Goal: Information Seeking & Learning: Check status

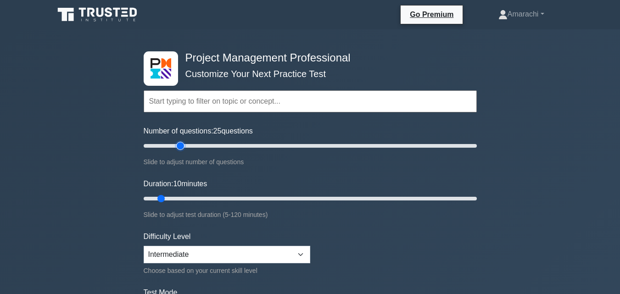
type input "25"
click at [179, 146] on input "Number of questions: 25 questions" at bounding box center [310, 145] width 333 height 11
click at [180, 199] on input "Duration: 15 minutes" at bounding box center [310, 198] width 333 height 11
click at [195, 199] on input "Duration: 20 minutes" at bounding box center [310, 198] width 333 height 11
type input "25"
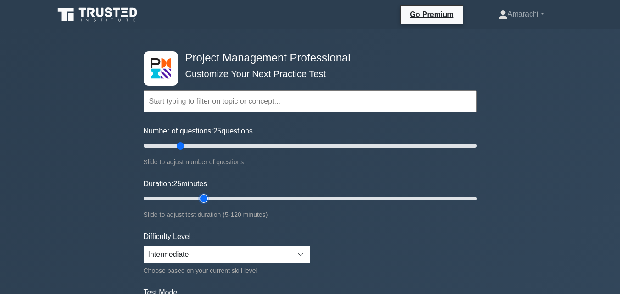
click at [199, 199] on input "Duration: 25 minutes" at bounding box center [310, 198] width 333 height 11
click at [303, 253] on select "Beginner Intermediate Expert" at bounding box center [227, 254] width 166 height 17
click at [260, 249] on select "Beginner Intermediate Expert" at bounding box center [227, 254] width 166 height 17
click at [260, 252] on select "Beginner Intermediate Expert" at bounding box center [227, 254] width 166 height 17
select select "expert"
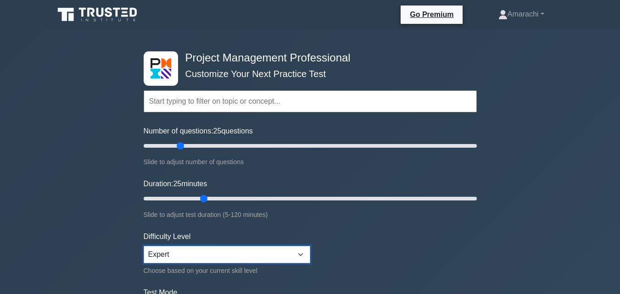
click at [144, 246] on select "Beginner Intermediate Expert" at bounding box center [227, 254] width 166 height 17
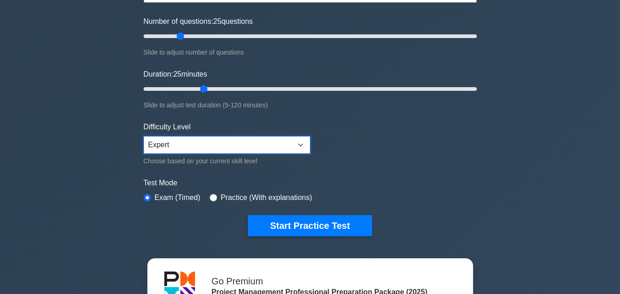
scroll to position [110, 0]
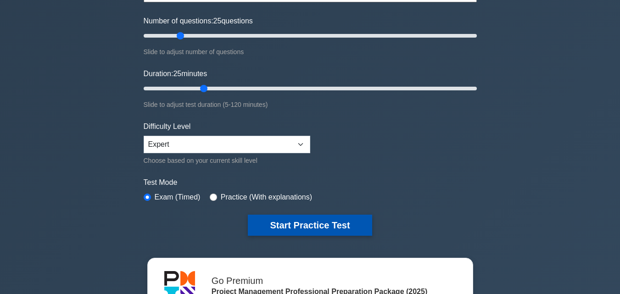
click at [346, 224] on button "Start Practice Test" at bounding box center [310, 225] width 124 height 21
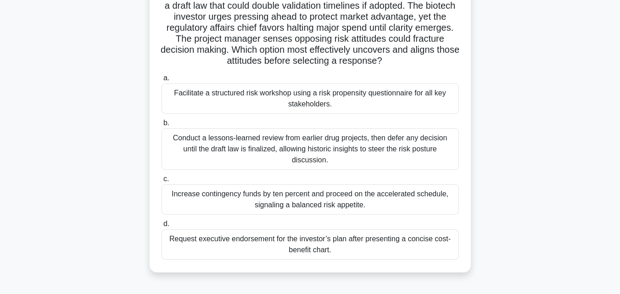
scroll to position [92, 0]
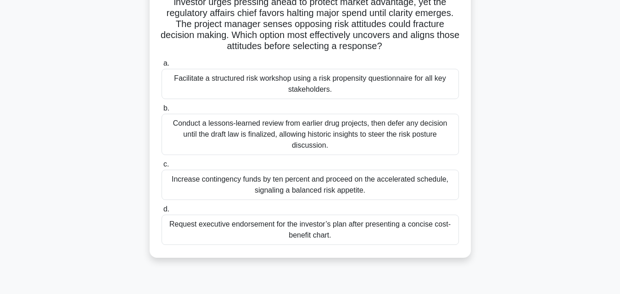
click at [365, 84] on div "Facilitate a structured risk workshop using a risk propensity questionnaire for…" at bounding box center [309, 84] width 297 height 30
click at [161, 66] on input "a. Facilitate a structured risk workshop using a risk propensity questionnaire …" at bounding box center [161, 64] width 0 height 6
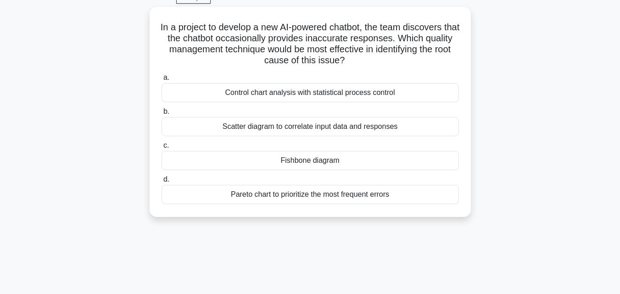
scroll to position [0, 0]
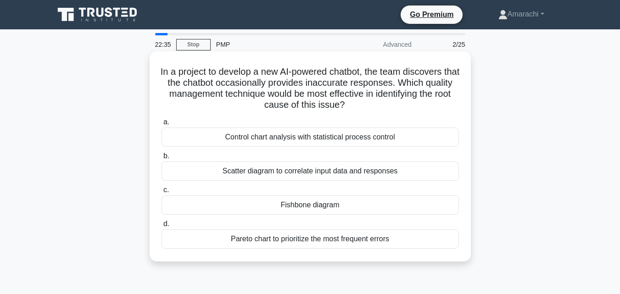
click at [382, 241] on div "Pareto chart to prioritize the most frequent errors" at bounding box center [309, 238] width 297 height 19
click at [161, 227] on input "d. Pareto chart to prioritize the most frequent errors" at bounding box center [161, 224] width 0 height 6
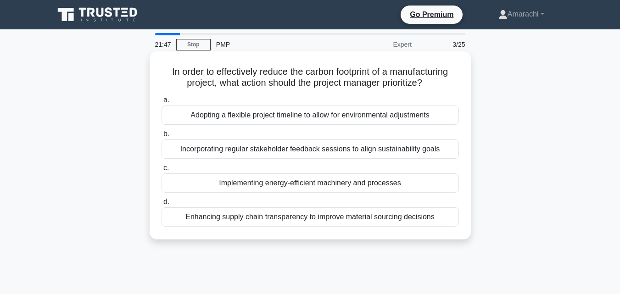
click at [365, 118] on div "Adopting a flexible project timeline to allow for environmental adjustments" at bounding box center [309, 114] width 297 height 19
click at [161, 103] on input "a. Adopting a flexible project timeline to allow for environmental adjustments" at bounding box center [161, 100] width 0 height 6
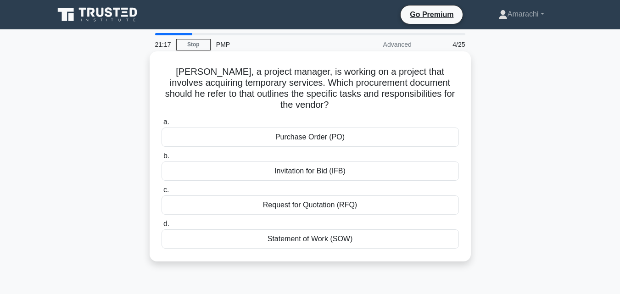
click at [320, 132] on div "Purchase Order (PO)" at bounding box center [309, 136] width 297 height 19
click at [161, 125] on input "a. Purchase Order (PO)" at bounding box center [161, 122] width 0 height 6
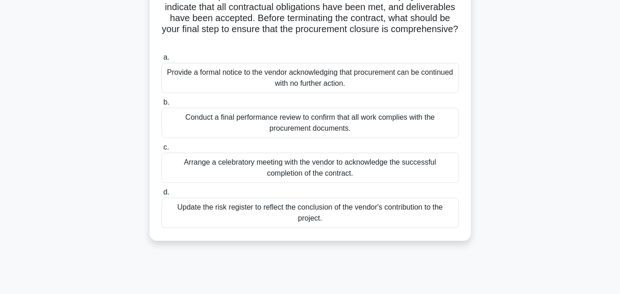
scroll to position [92, 0]
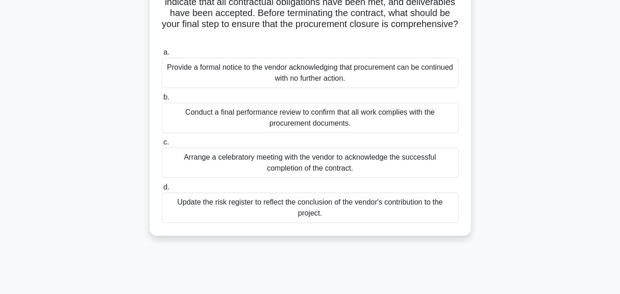
click at [232, 209] on div "Update the risk register to reflect the conclusion of the vendor's contribution…" at bounding box center [309, 208] width 297 height 30
click at [161, 190] on input "d. Update the risk register to reflect the conclusion of the vendor's contribut…" at bounding box center [161, 187] width 0 height 6
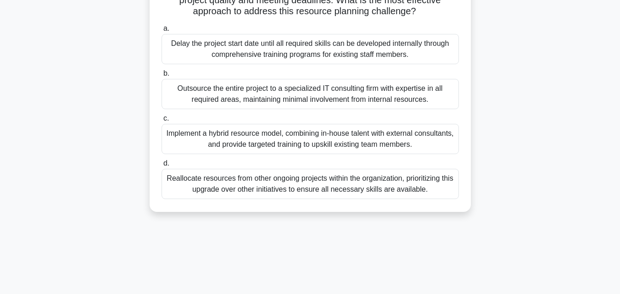
scroll to position [153, 0]
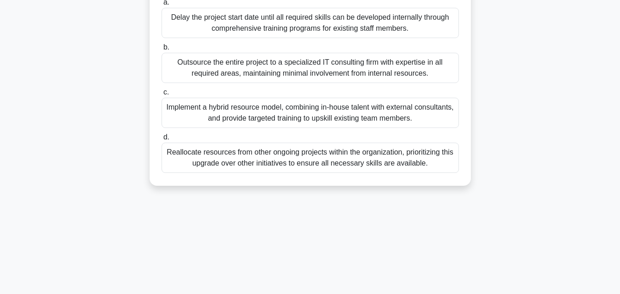
click at [407, 127] on div "Implement a hybrid resource model, combining in-house talent with external cons…" at bounding box center [309, 113] width 297 height 30
click at [161, 95] on input "c. Implement a hybrid resource model, combining in-house talent with external c…" at bounding box center [161, 92] width 0 height 6
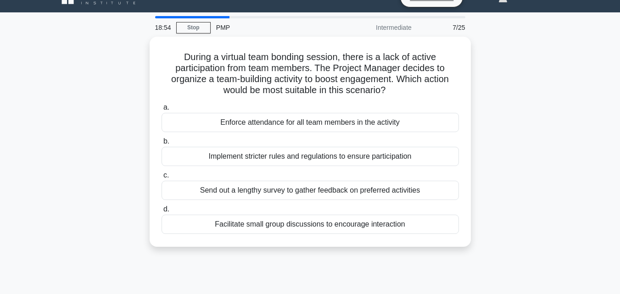
scroll to position [0, 0]
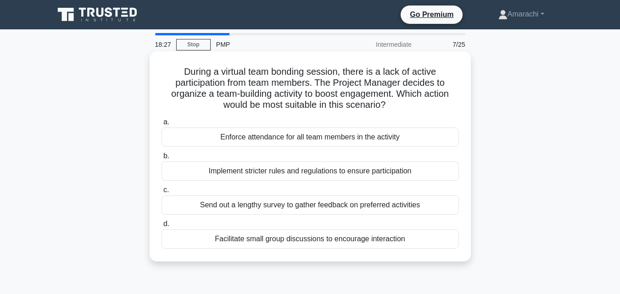
click at [376, 241] on div "Facilitate small group discussions to encourage interaction" at bounding box center [309, 238] width 297 height 19
click at [161, 227] on input "d. Facilitate small group discussions to encourage interaction" at bounding box center [161, 224] width 0 height 6
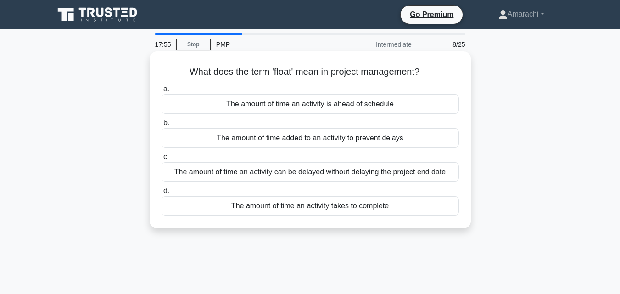
click at [416, 174] on div "The amount of time an activity can be delayed without delaying the project end …" at bounding box center [309, 171] width 297 height 19
click at [161, 160] on input "c. The amount of time an activity can be delayed without delaying the project e…" at bounding box center [161, 157] width 0 height 6
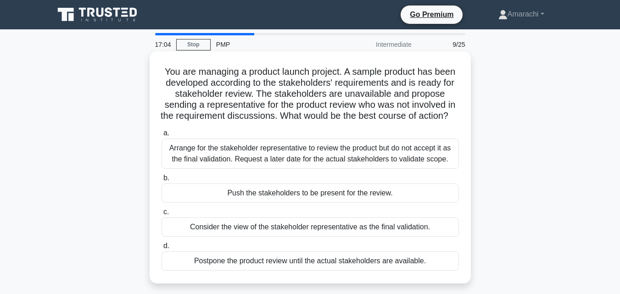
click at [331, 169] on div "Arrange for the stakeholder representative to review the product but do not acc…" at bounding box center [309, 153] width 297 height 30
click at [161, 136] on input "a. Arrange for the stakeholder representative to review the product but do not …" at bounding box center [161, 133] width 0 height 6
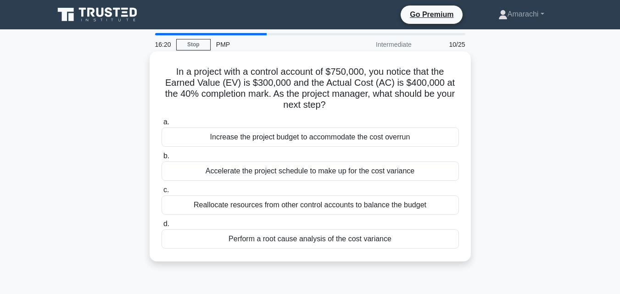
click at [300, 239] on div "Perform a root cause analysis of the cost variance" at bounding box center [309, 238] width 297 height 19
click at [161, 227] on input "d. Perform a root cause analysis of the cost variance" at bounding box center [161, 224] width 0 height 6
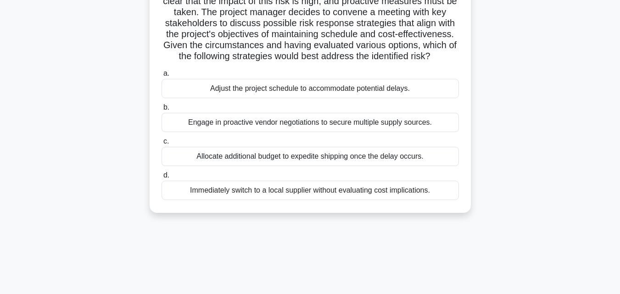
scroll to position [128, 0]
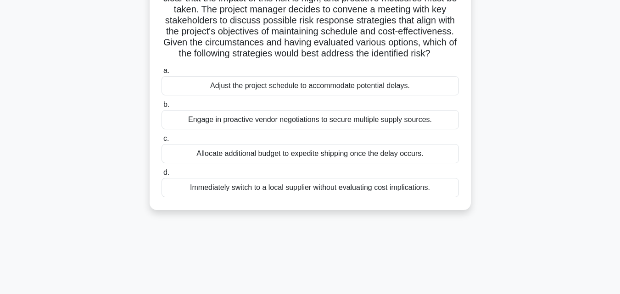
click at [393, 122] on div "Engage in proactive vendor negotiations to secure multiple supply sources." at bounding box center [309, 119] width 297 height 19
click at [161, 108] on input "b. Engage in proactive vendor negotiations to secure multiple supply sources." at bounding box center [161, 105] width 0 height 6
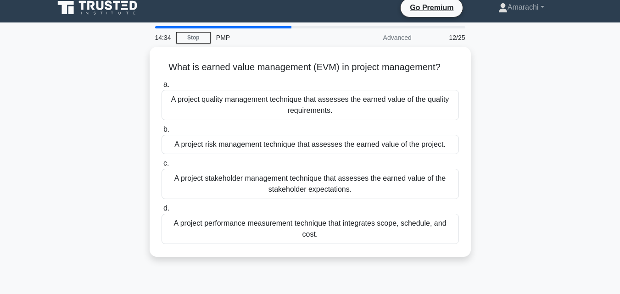
scroll to position [0, 0]
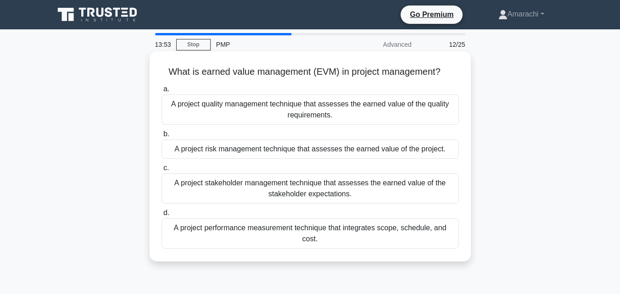
click at [427, 231] on div "A project performance measurement technique that integrates scope, schedule, an…" at bounding box center [309, 233] width 297 height 30
click at [161, 216] on input "d. A project performance measurement technique that integrates scope, schedule,…" at bounding box center [161, 213] width 0 height 6
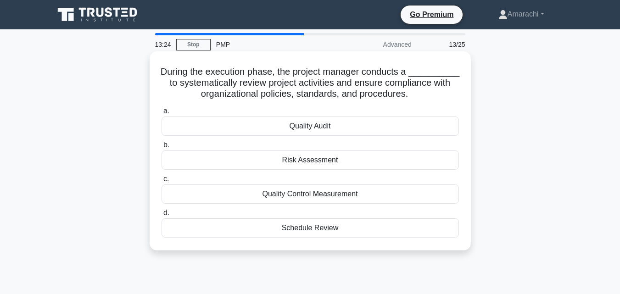
click at [308, 131] on div "Quality Audit" at bounding box center [309, 125] width 297 height 19
click at [161, 114] on input "a. Quality Audit" at bounding box center [161, 111] width 0 height 6
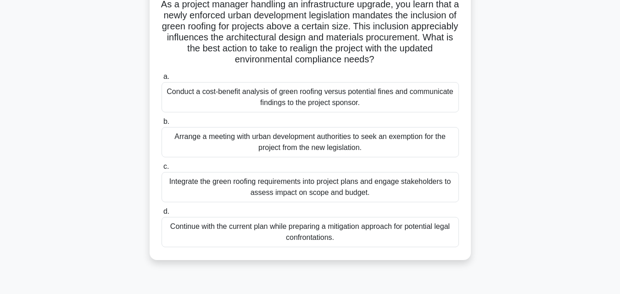
scroll to position [73, 0]
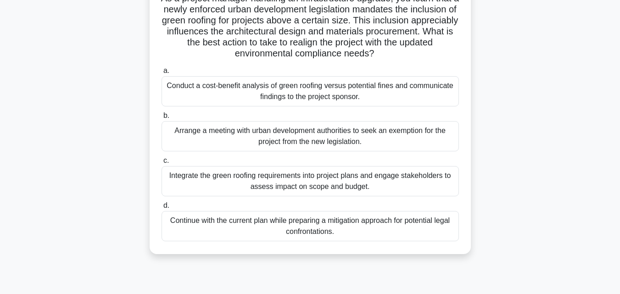
click at [211, 90] on div "Conduct a cost-benefit analysis of green roofing versus potential fines and com…" at bounding box center [309, 91] width 297 height 30
click at [161, 74] on input "a. Conduct a cost-benefit analysis of green roofing versus potential fines and …" at bounding box center [161, 71] width 0 height 6
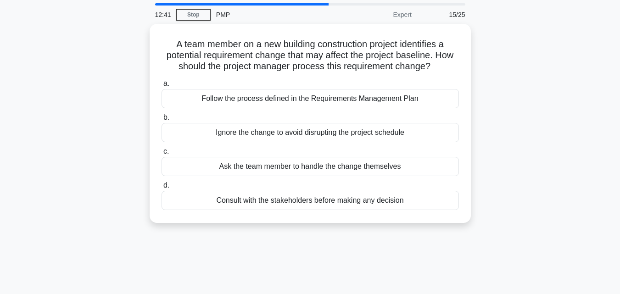
scroll to position [0, 0]
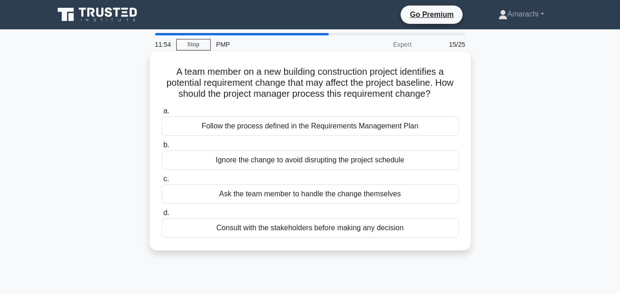
click at [295, 127] on div "Follow the process defined in the Requirements Management Plan" at bounding box center [309, 125] width 297 height 19
click at [161, 114] on input "a. Follow the process defined in the Requirements Management Plan" at bounding box center [161, 111] width 0 height 6
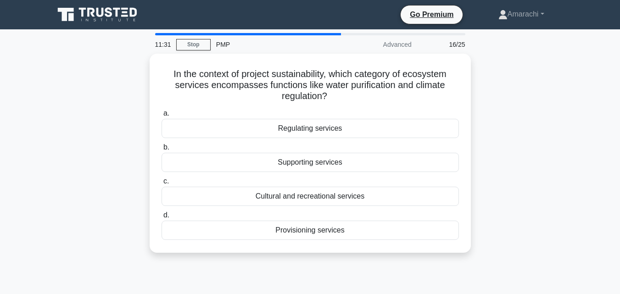
click at [295, 127] on div "Regulating services" at bounding box center [309, 128] width 297 height 19
click at [161, 116] on input "a. Regulating services" at bounding box center [161, 114] width 0 height 6
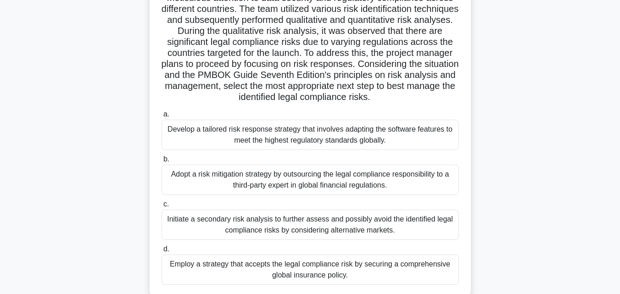
scroll to position [110, 0]
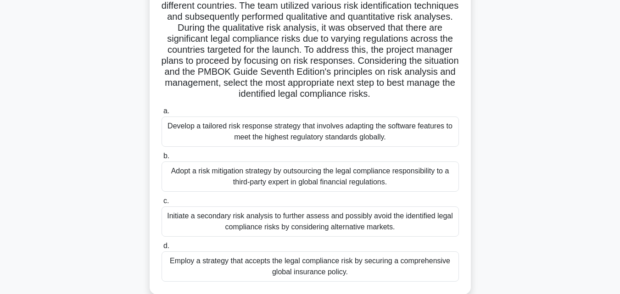
click at [320, 131] on div "Develop a tailored risk response strategy that involves adapting the software f…" at bounding box center [309, 131] width 297 height 30
click at [161, 114] on input "a. Develop a tailored risk response strategy that involves adapting the softwar…" at bounding box center [161, 111] width 0 height 6
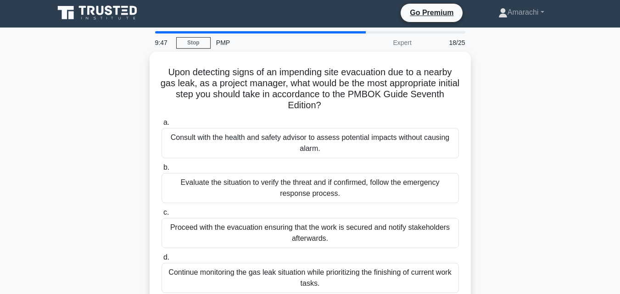
scroll to position [0, 0]
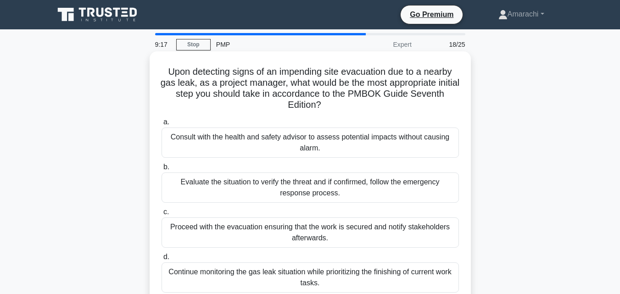
click at [389, 189] on div "Evaluate the situation to verify the threat and if confirmed, follow the emerge…" at bounding box center [309, 187] width 297 height 30
click at [161, 170] on input "b. Evaluate the situation to verify the threat and if confirmed, follow the eme…" at bounding box center [161, 167] width 0 height 6
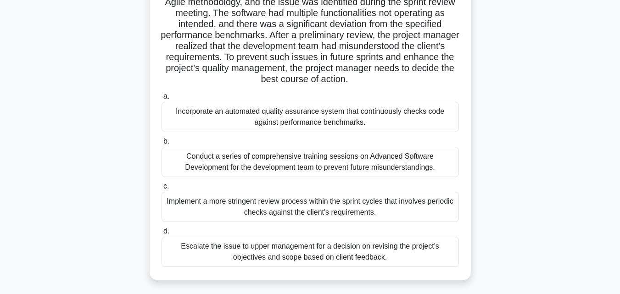
scroll to position [110, 0]
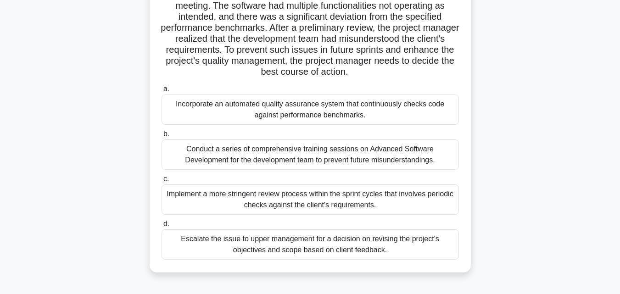
click at [310, 199] on div "Implement a more stringent review process within the sprint cycles that involve…" at bounding box center [309, 199] width 297 height 30
click at [161, 182] on input "c. Implement a more stringent review process within the sprint cycles that invo…" at bounding box center [161, 179] width 0 height 6
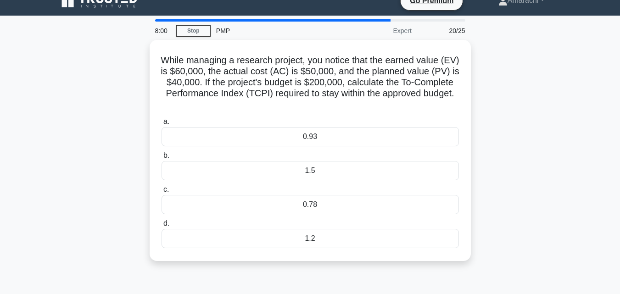
scroll to position [0, 0]
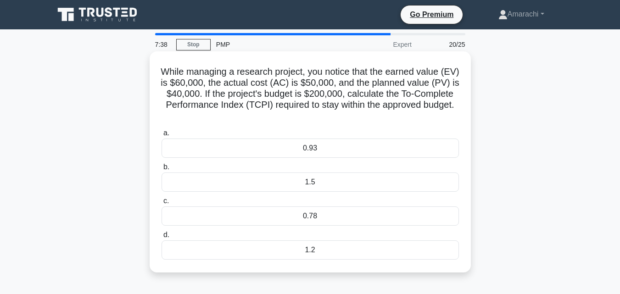
click at [312, 253] on div "1.2" at bounding box center [309, 249] width 297 height 19
click at [161, 238] on input "d. 1.2" at bounding box center [161, 235] width 0 height 6
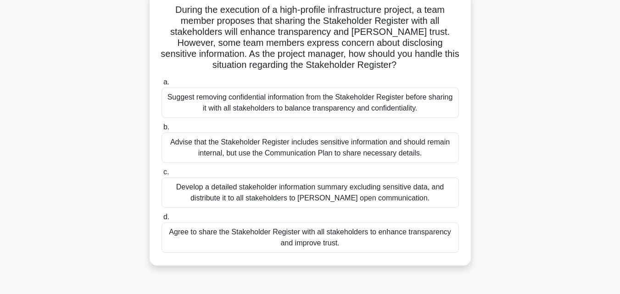
scroll to position [73, 0]
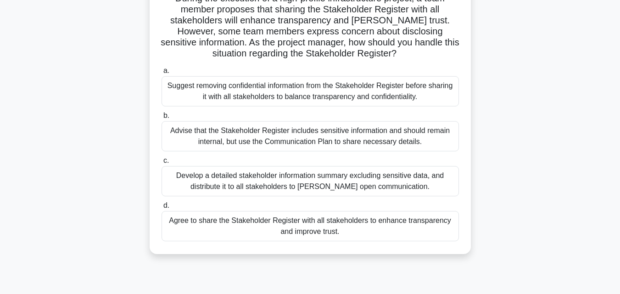
click at [332, 184] on div "Develop a detailed stakeholder information summary excluding sensitive data, an…" at bounding box center [309, 181] width 297 height 30
click at [161, 164] on input "c. Develop a detailed stakeholder information summary excluding sensitive data,…" at bounding box center [161, 161] width 0 height 6
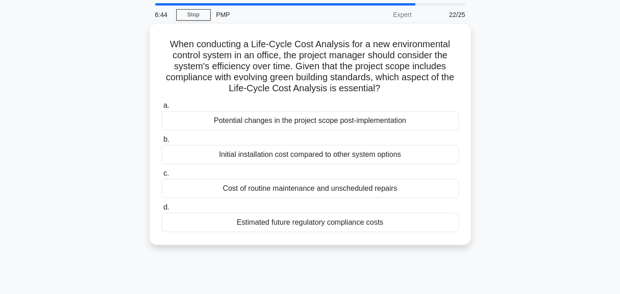
scroll to position [0, 0]
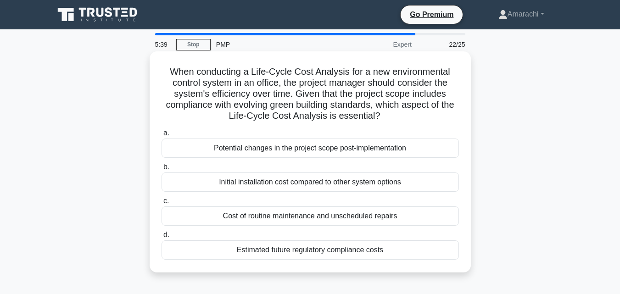
click at [355, 252] on div "Estimated future regulatory compliance costs" at bounding box center [309, 249] width 297 height 19
click at [161, 238] on input "d. Estimated future regulatory compliance costs" at bounding box center [161, 235] width 0 height 6
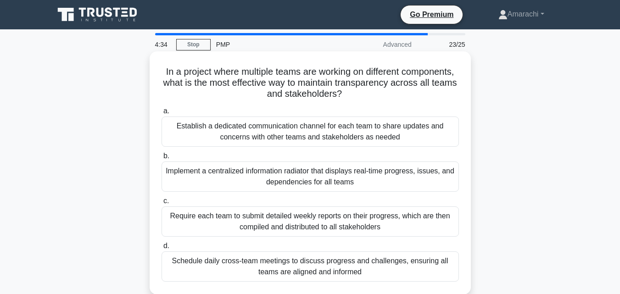
click at [283, 277] on div "Schedule daily cross-team meetings to discuss progress and challenges, ensuring…" at bounding box center [309, 266] width 297 height 30
click at [161, 249] on input "d. Schedule daily cross-team meetings to discuss progress and challenges, ensur…" at bounding box center [161, 246] width 0 height 6
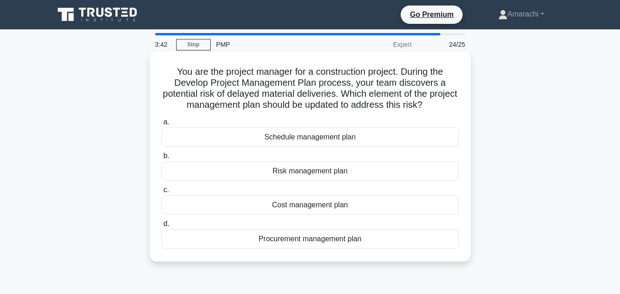
click at [307, 243] on div "Procurement management plan" at bounding box center [309, 238] width 297 height 19
click at [161, 227] on input "d. Procurement management plan" at bounding box center [161, 224] width 0 height 6
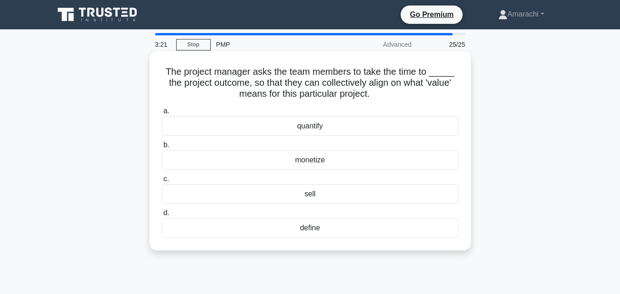
click at [304, 230] on div "define" at bounding box center [309, 227] width 297 height 19
click at [161, 216] on input "d. define" at bounding box center [161, 213] width 0 height 6
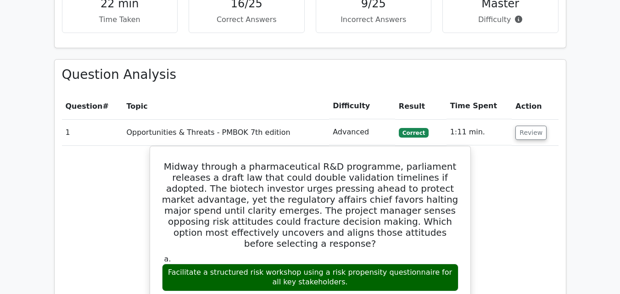
scroll to position [978, 0]
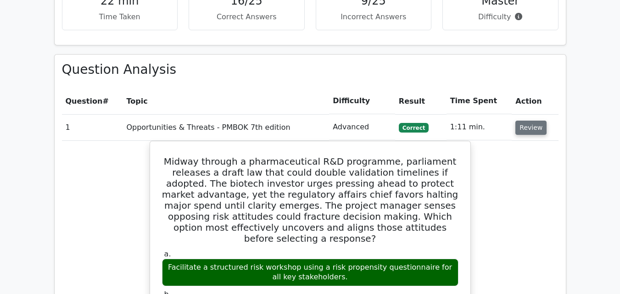
click at [524, 121] on button "Review" at bounding box center [530, 128] width 31 height 14
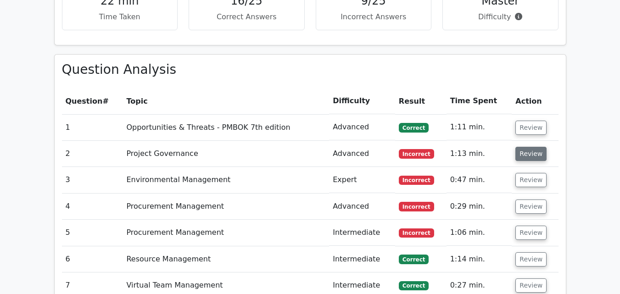
click at [532, 147] on button "Review" at bounding box center [530, 154] width 31 height 14
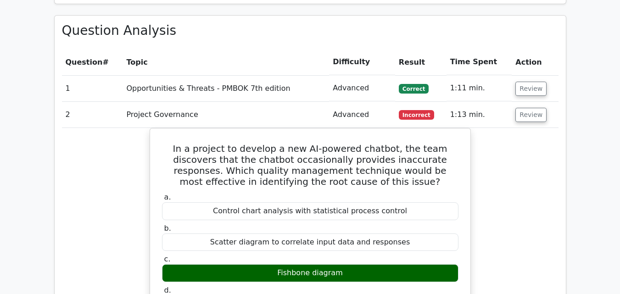
scroll to position [1015, 0]
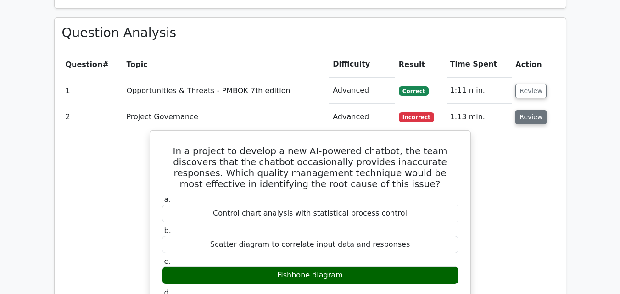
click at [530, 110] on button "Review" at bounding box center [530, 117] width 31 height 14
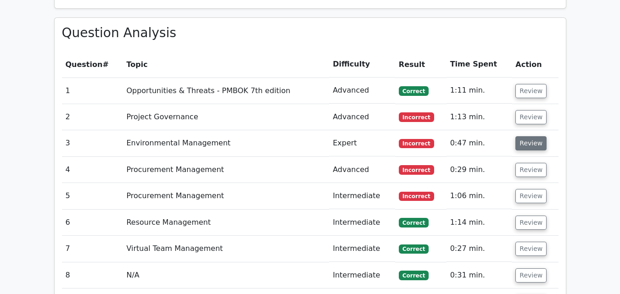
click at [532, 136] on button "Review" at bounding box center [530, 143] width 31 height 14
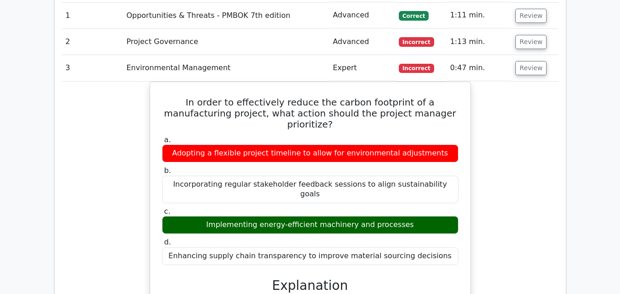
scroll to position [1107, 0]
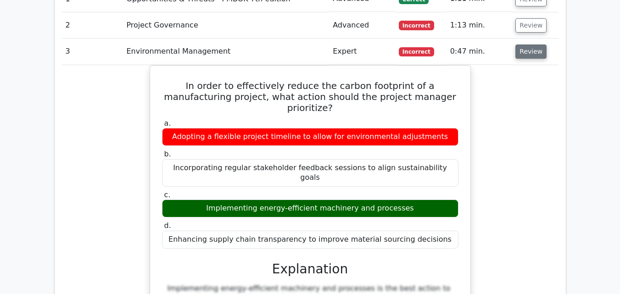
click at [523, 44] on button "Review" at bounding box center [530, 51] width 31 height 14
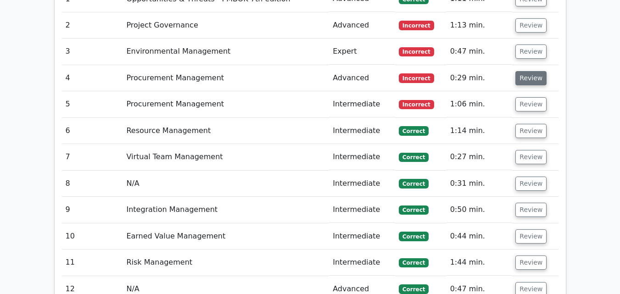
click at [528, 71] on button "Review" at bounding box center [530, 78] width 31 height 14
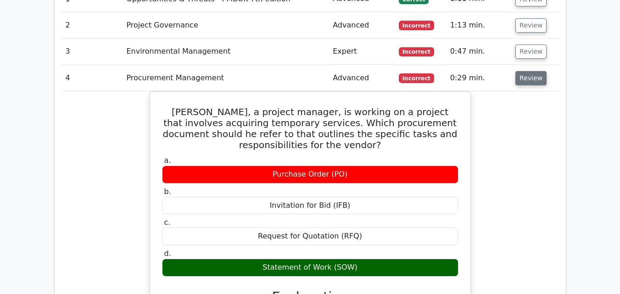
click at [528, 71] on button "Review" at bounding box center [530, 78] width 31 height 14
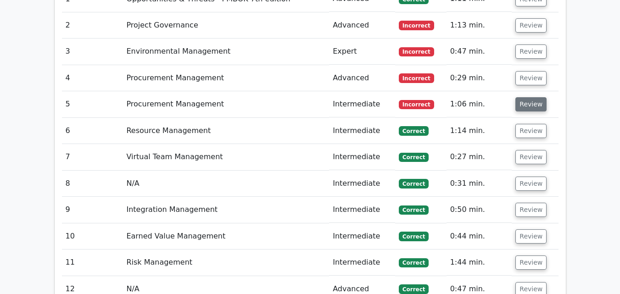
click at [528, 97] on button "Review" at bounding box center [530, 104] width 31 height 14
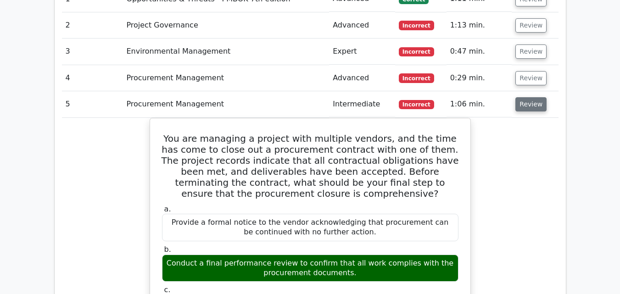
click at [528, 97] on button "Review" at bounding box center [530, 104] width 31 height 14
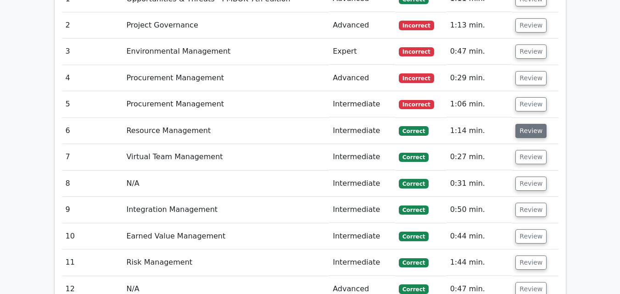
click at [527, 124] on button "Review" at bounding box center [530, 131] width 31 height 14
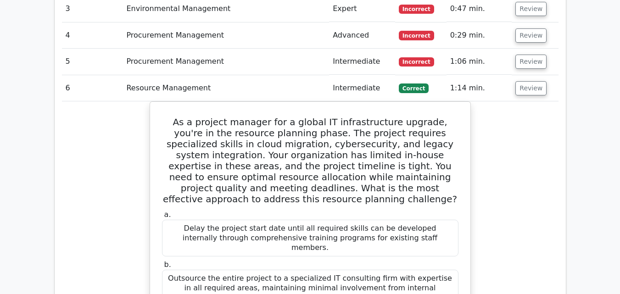
scroll to position [1162, 0]
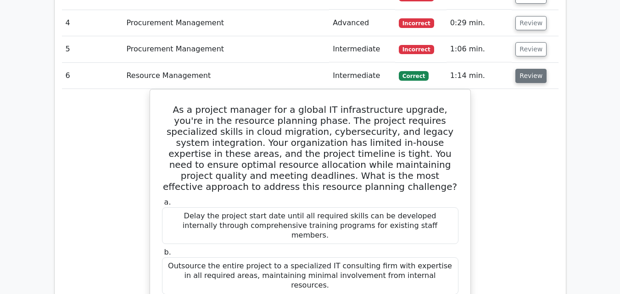
click at [522, 69] on button "Review" at bounding box center [530, 76] width 31 height 14
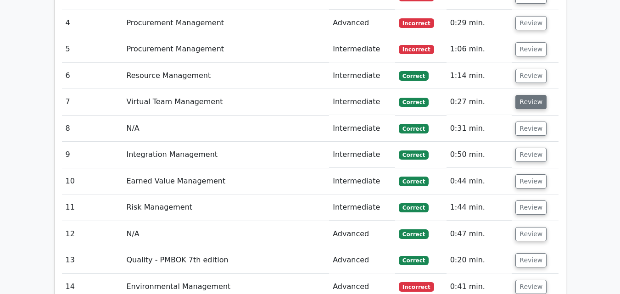
click at [525, 95] on button "Review" at bounding box center [530, 102] width 31 height 14
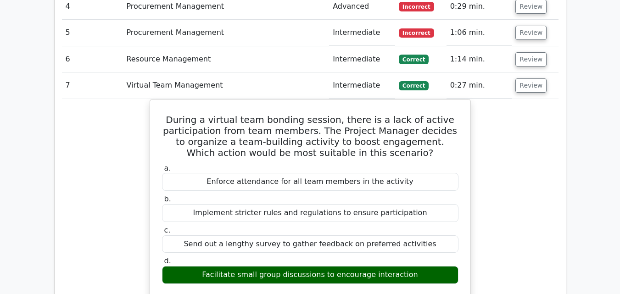
scroll to position [1180, 0]
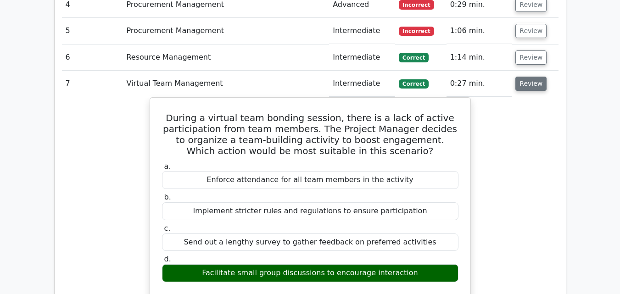
click at [534, 77] on button "Review" at bounding box center [530, 84] width 31 height 14
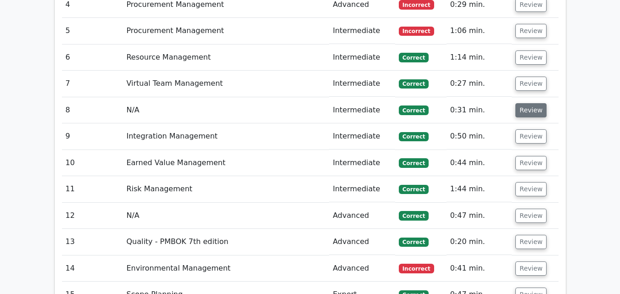
click at [531, 103] on button "Review" at bounding box center [530, 110] width 31 height 14
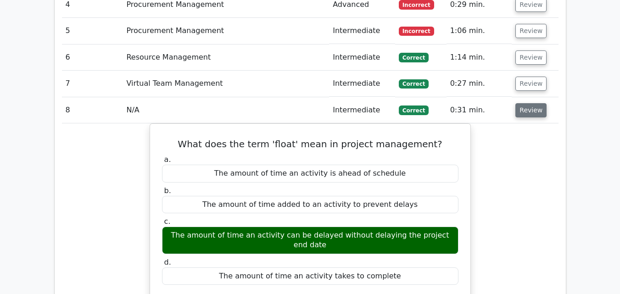
click at [532, 103] on button "Review" at bounding box center [530, 110] width 31 height 14
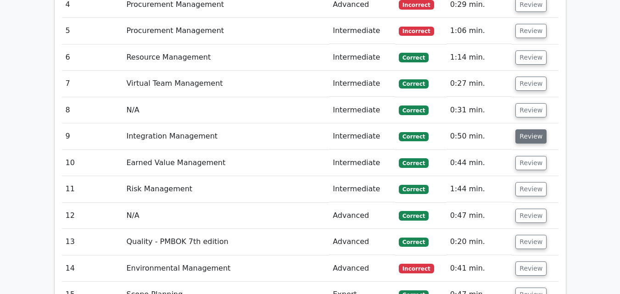
click at [533, 129] on button "Review" at bounding box center [530, 136] width 31 height 14
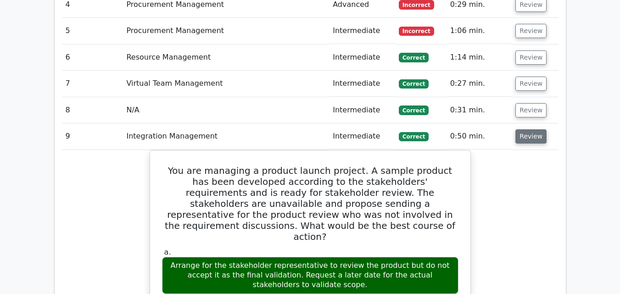
click at [533, 129] on button "Review" at bounding box center [530, 136] width 31 height 14
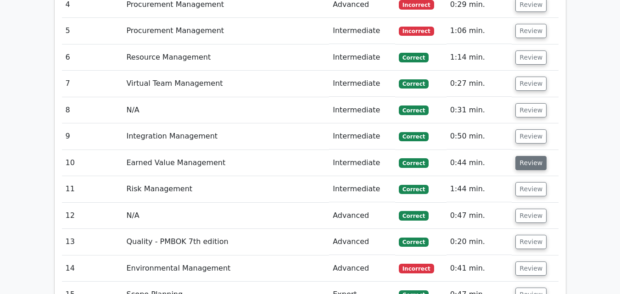
click at [532, 156] on button "Review" at bounding box center [530, 163] width 31 height 14
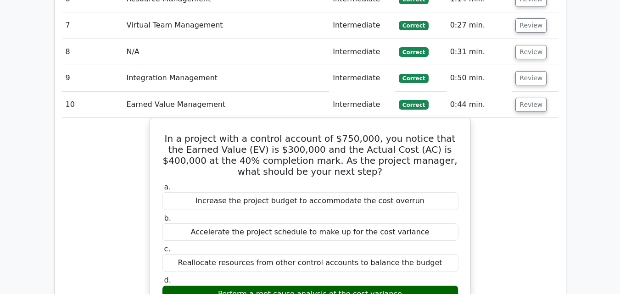
scroll to position [1253, 0]
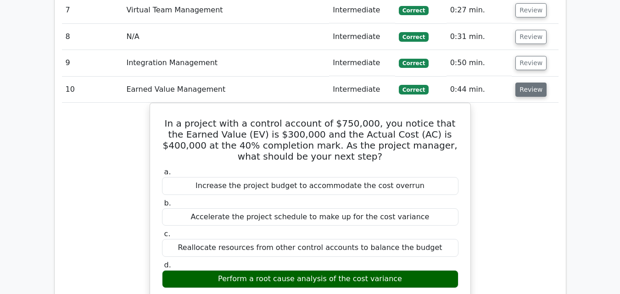
click at [526, 83] on button "Review" at bounding box center [530, 90] width 31 height 14
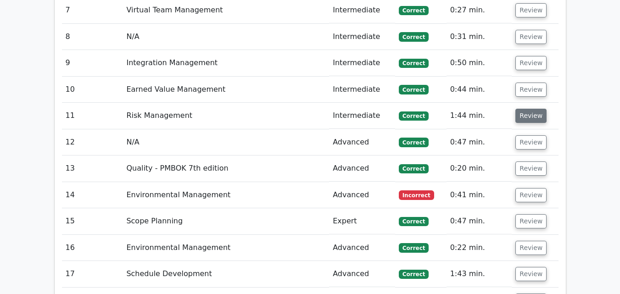
click at [530, 109] on button "Review" at bounding box center [530, 116] width 31 height 14
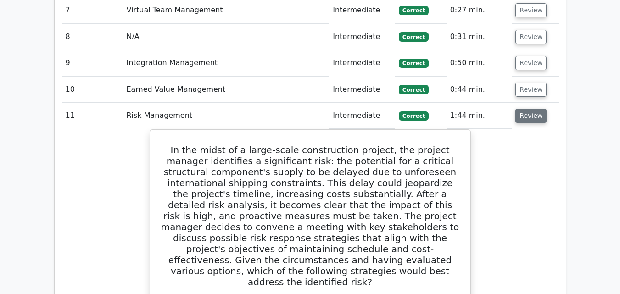
click at [530, 109] on button "Review" at bounding box center [530, 116] width 31 height 14
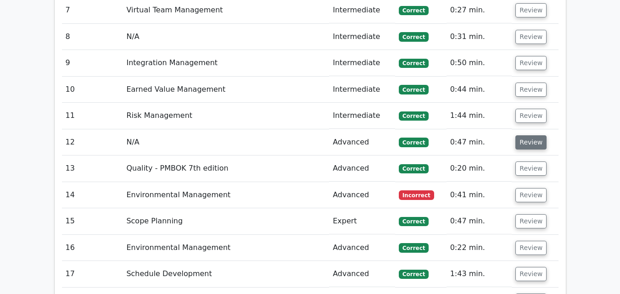
click at [529, 135] on button "Review" at bounding box center [530, 142] width 31 height 14
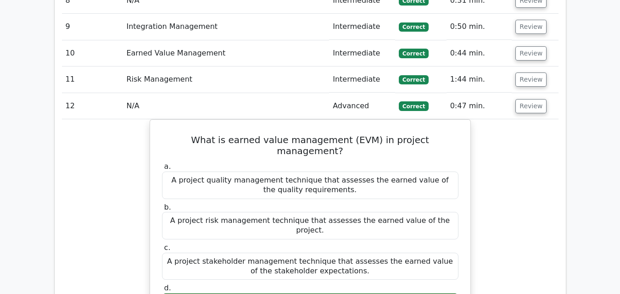
scroll to position [1284, 0]
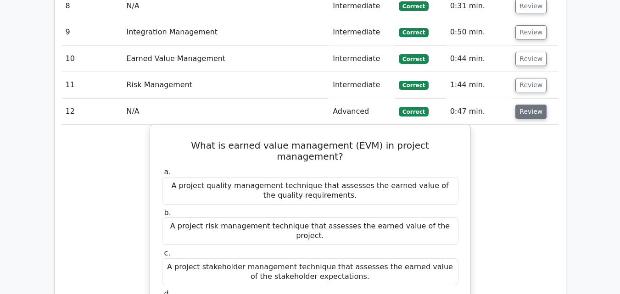
click at [521, 105] on button "Review" at bounding box center [530, 112] width 31 height 14
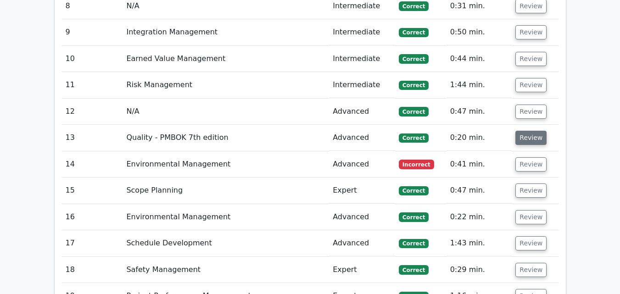
click at [525, 131] on button "Review" at bounding box center [530, 138] width 31 height 14
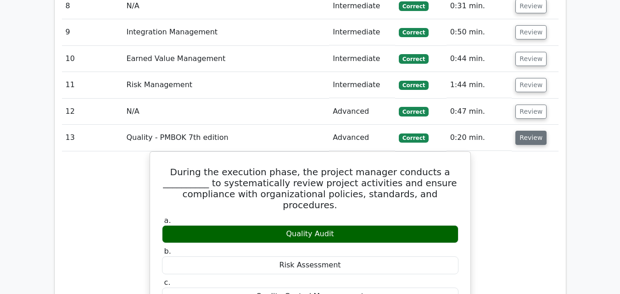
click at [525, 131] on button "Review" at bounding box center [530, 138] width 31 height 14
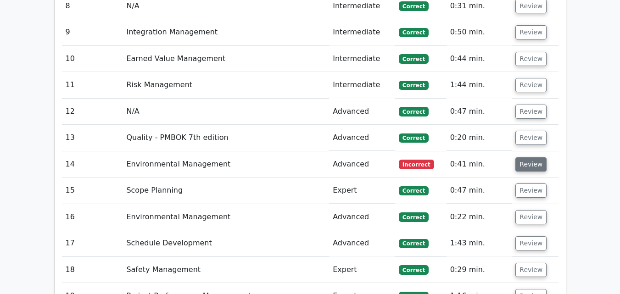
click at [526, 157] on button "Review" at bounding box center [530, 164] width 31 height 14
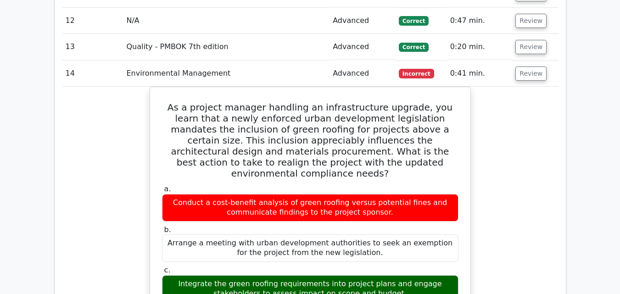
scroll to position [1388, 0]
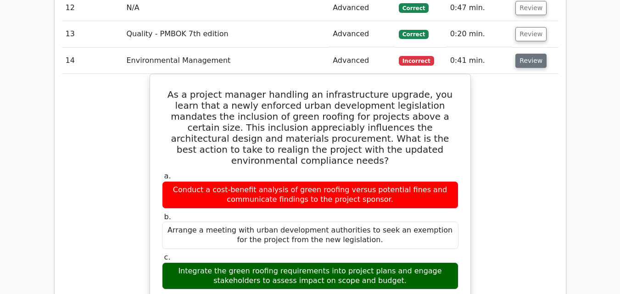
click at [532, 54] on button "Review" at bounding box center [530, 61] width 31 height 14
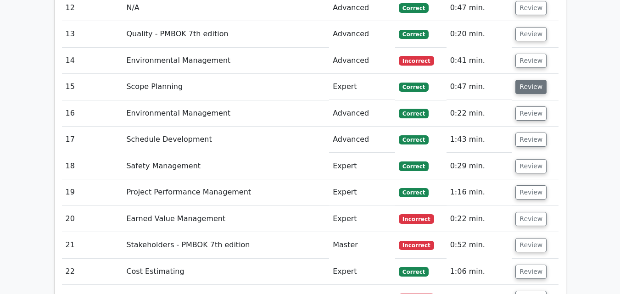
click at [532, 80] on button "Review" at bounding box center [530, 87] width 31 height 14
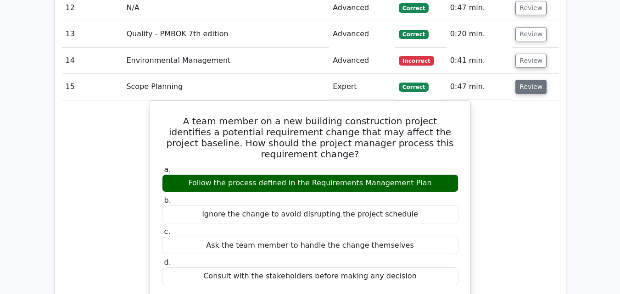
click at [532, 80] on button "Review" at bounding box center [530, 87] width 31 height 14
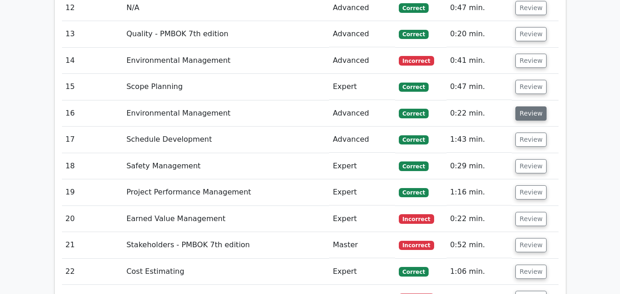
click at [526, 106] on button "Review" at bounding box center [530, 113] width 31 height 14
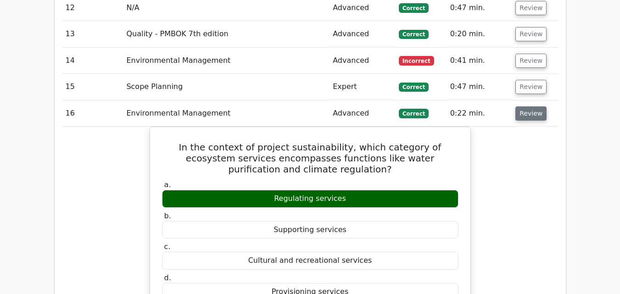
click at [526, 106] on button "Review" at bounding box center [530, 113] width 31 height 14
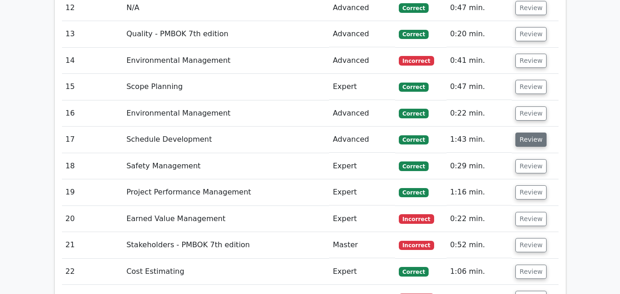
click at [522, 133] on button "Review" at bounding box center [530, 140] width 31 height 14
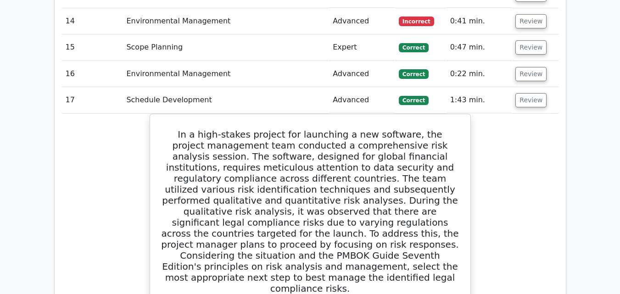
scroll to position [1443, 0]
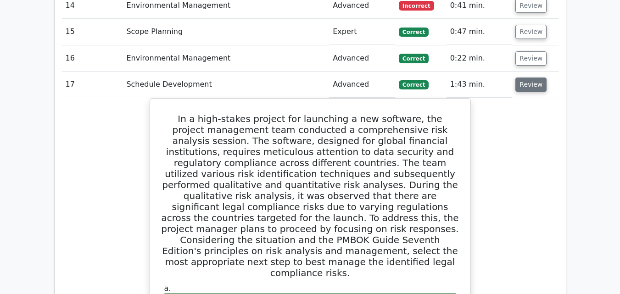
click at [534, 78] on button "Review" at bounding box center [530, 85] width 31 height 14
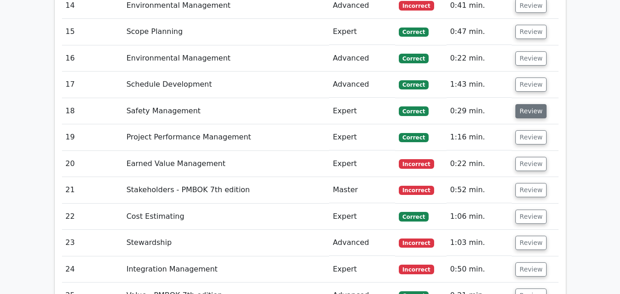
click at [529, 104] on button "Review" at bounding box center [530, 111] width 31 height 14
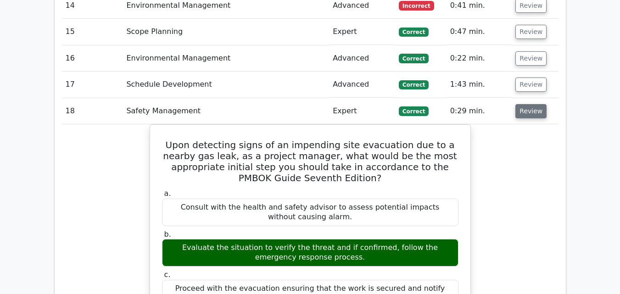
click at [529, 104] on button "Review" at bounding box center [530, 111] width 31 height 14
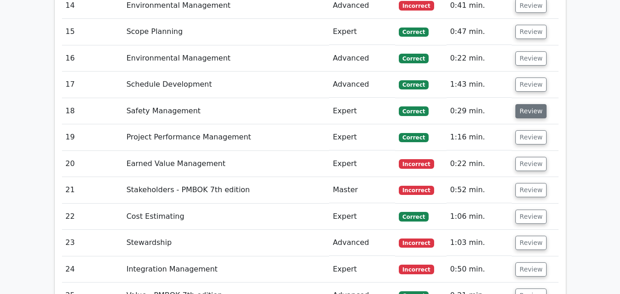
click at [529, 104] on button "Review" at bounding box center [530, 111] width 31 height 14
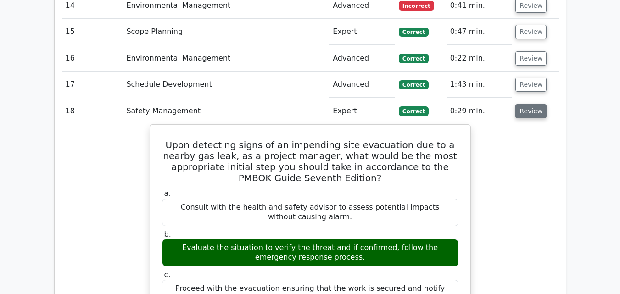
click at [529, 104] on button "Review" at bounding box center [530, 111] width 31 height 14
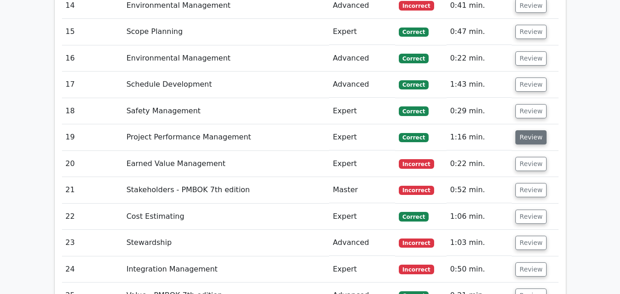
click at [530, 130] on button "Review" at bounding box center [530, 137] width 31 height 14
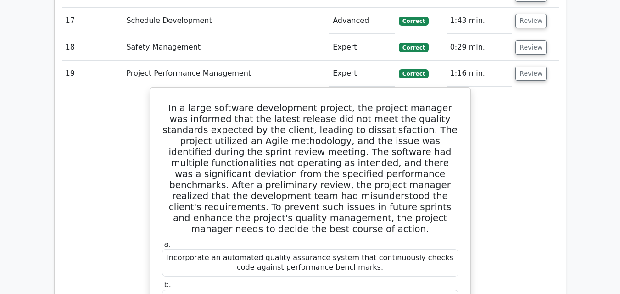
scroll to position [1516, 0]
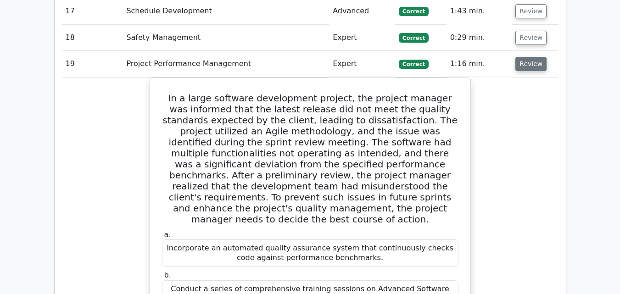
click at [526, 57] on button "Review" at bounding box center [530, 64] width 31 height 14
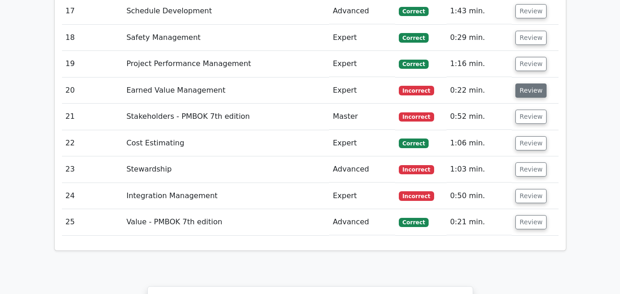
click at [526, 83] on button "Review" at bounding box center [530, 90] width 31 height 14
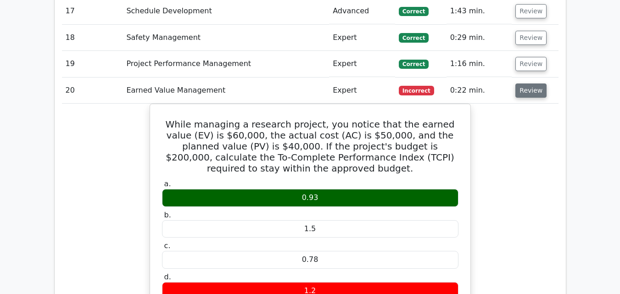
click at [526, 83] on button "Review" at bounding box center [530, 90] width 31 height 14
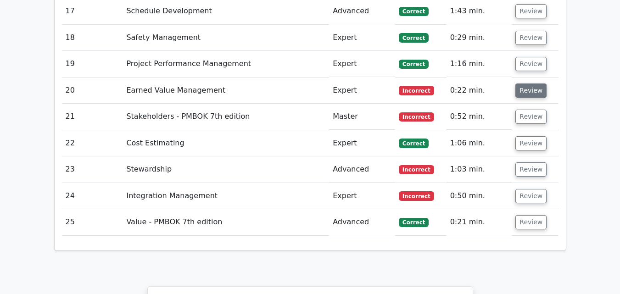
click at [526, 83] on button "Review" at bounding box center [530, 90] width 31 height 14
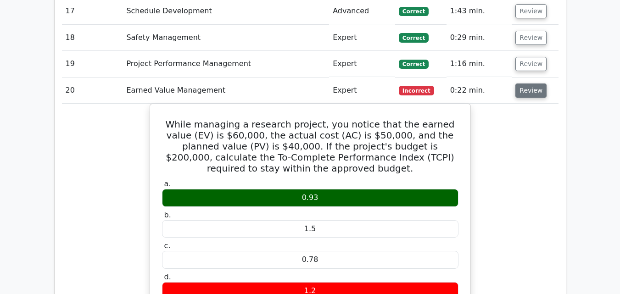
click at [523, 83] on button "Review" at bounding box center [530, 90] width 31 height 14
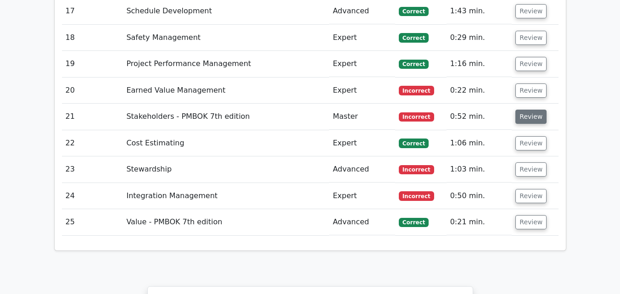
click at [524, 110] on button "Review" at bounding box center [530, 117] width 31 height 14
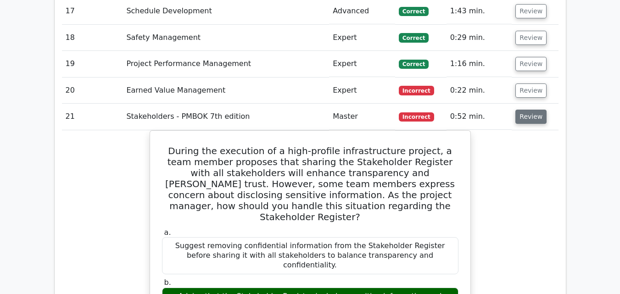
click at [524, 110] on button "Review" at bounding box center [530, 117] width 31 height 14
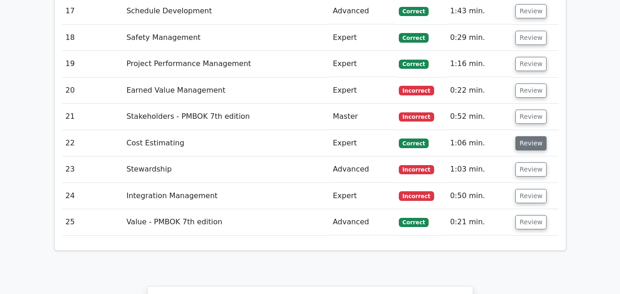
click at [522, 136] on button "Review" at bounding box center [530, 143] width 31 height 14
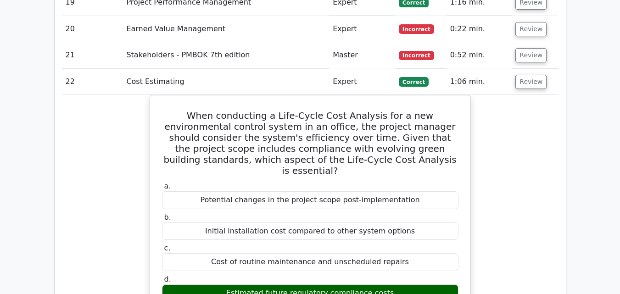
scroll to position [1590, 0]
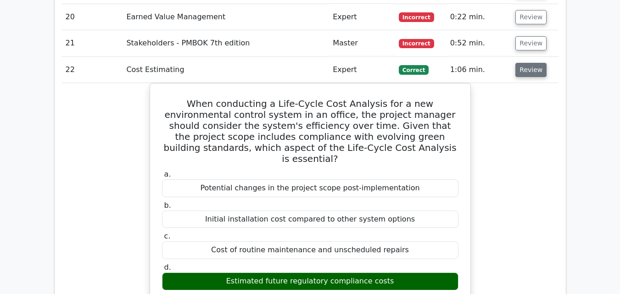
click at [524, 63] on button "Review" at bounding box center [530, 70] width 31 height 14
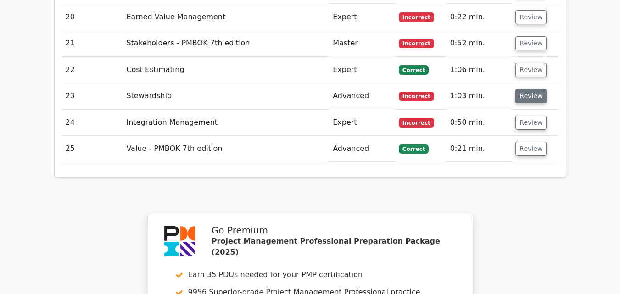
click at [520, 89] on button "Review" at bounding box center [530, 96] width 31 height 14
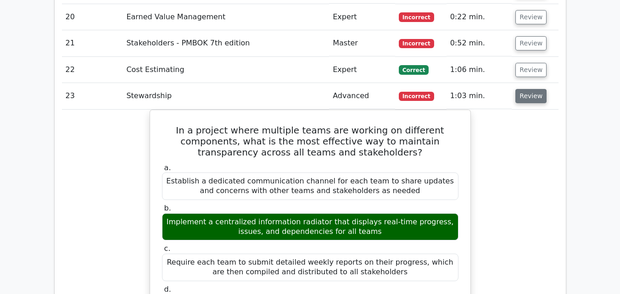
click at [520, 89] on button "Review" at bounding box center [530, 96] width 31 height 14
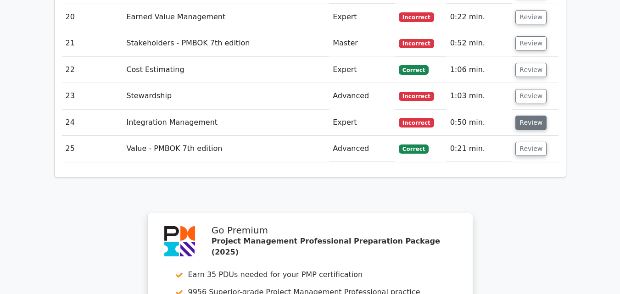
click at [520, 116] on button "Review" at bounding box center [530, 123] width 31 height 14
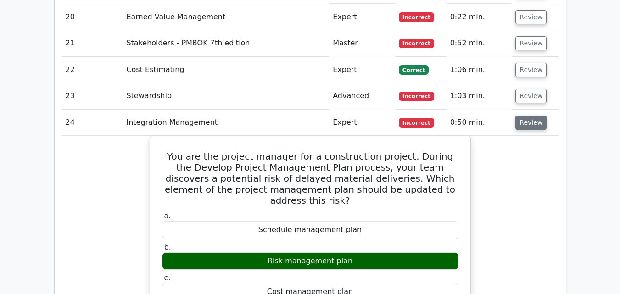
click at [520, 116] on button "Review" at bounding box center [530, 123] width 31 height 14
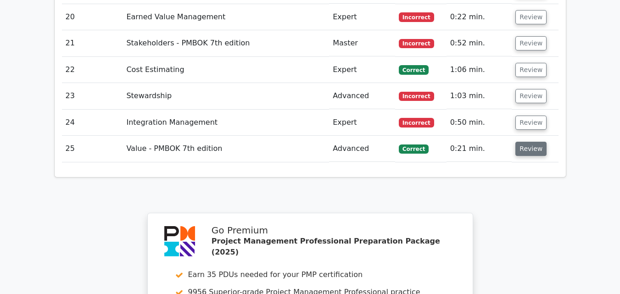
click at [519, 142] on button "Review" at bounding box center [530, 149] width 31 height 14
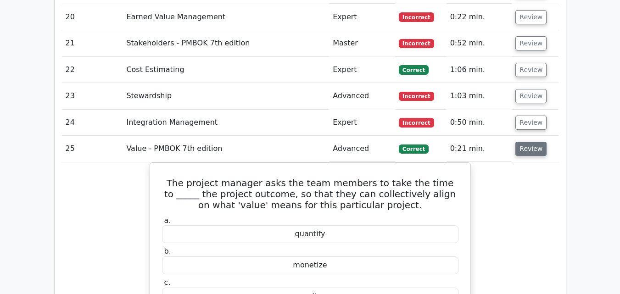
click at [519, 142] on button "Review" at bounding box center [530, 149] width 31 height 14
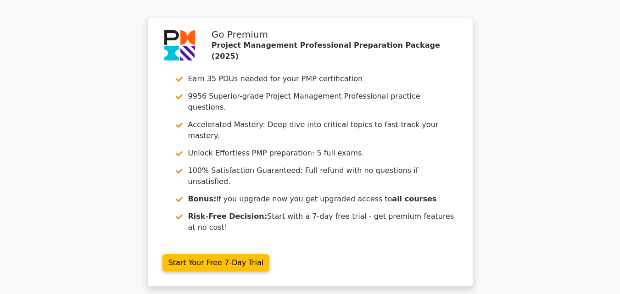
scroll to position [1853, 0]
